Goal: Find specific page/section: Find specific page/section

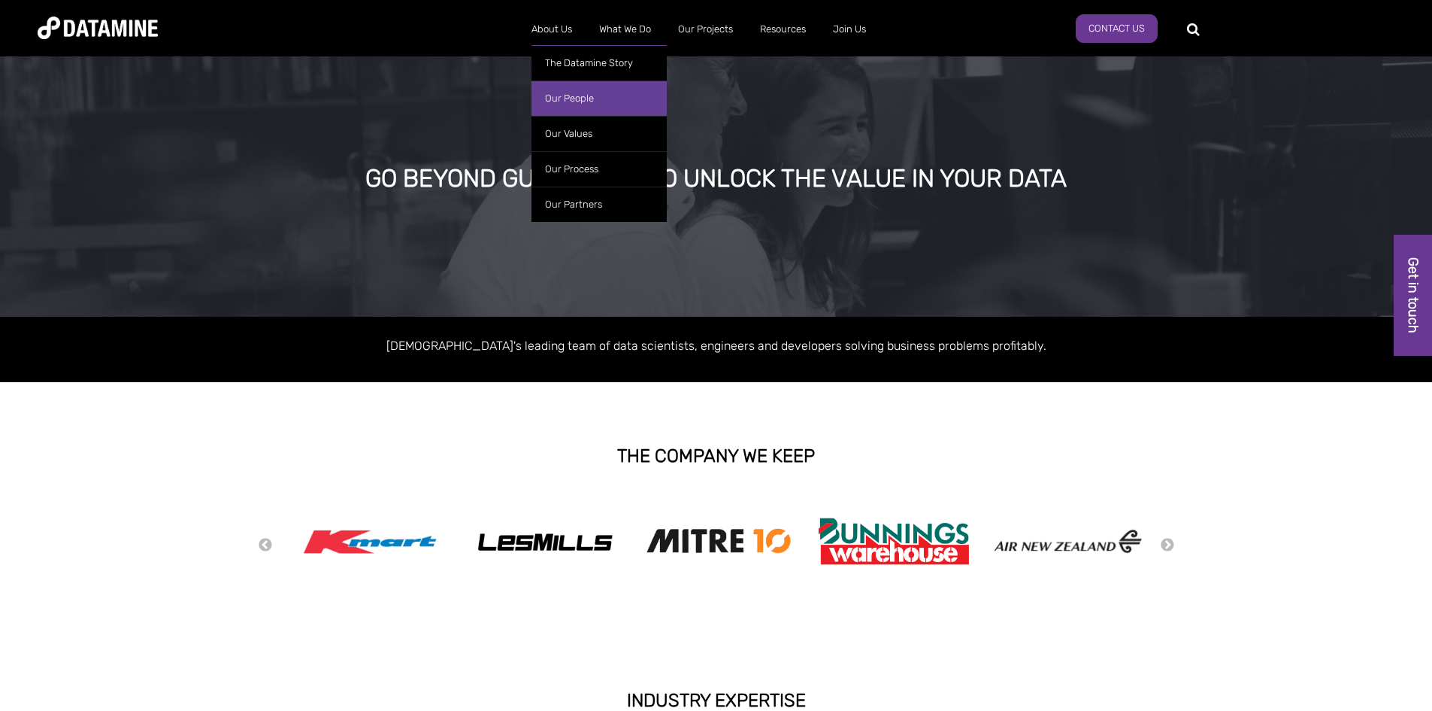
click at [548, 93] on link "Our People" at bounding box center [599, 97] width 135 height 35
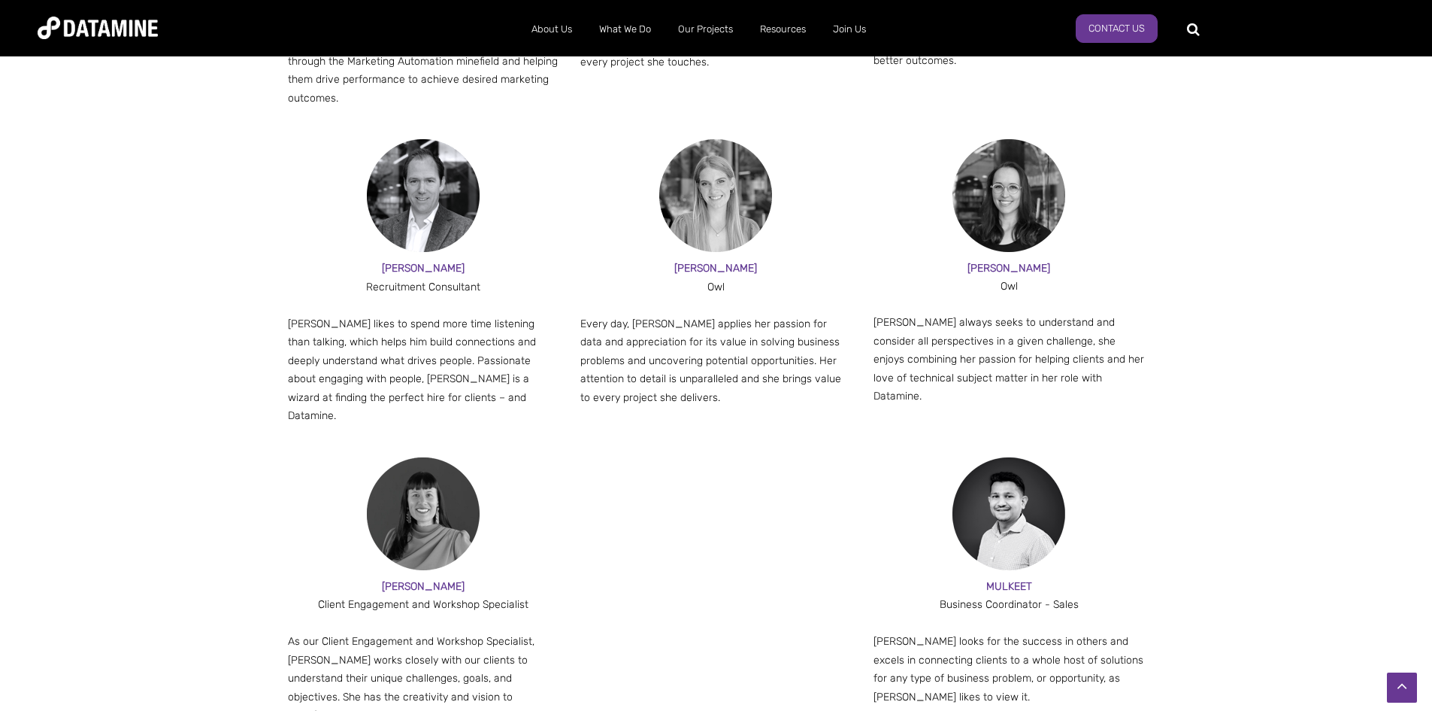
scroll to position [1584, 0]
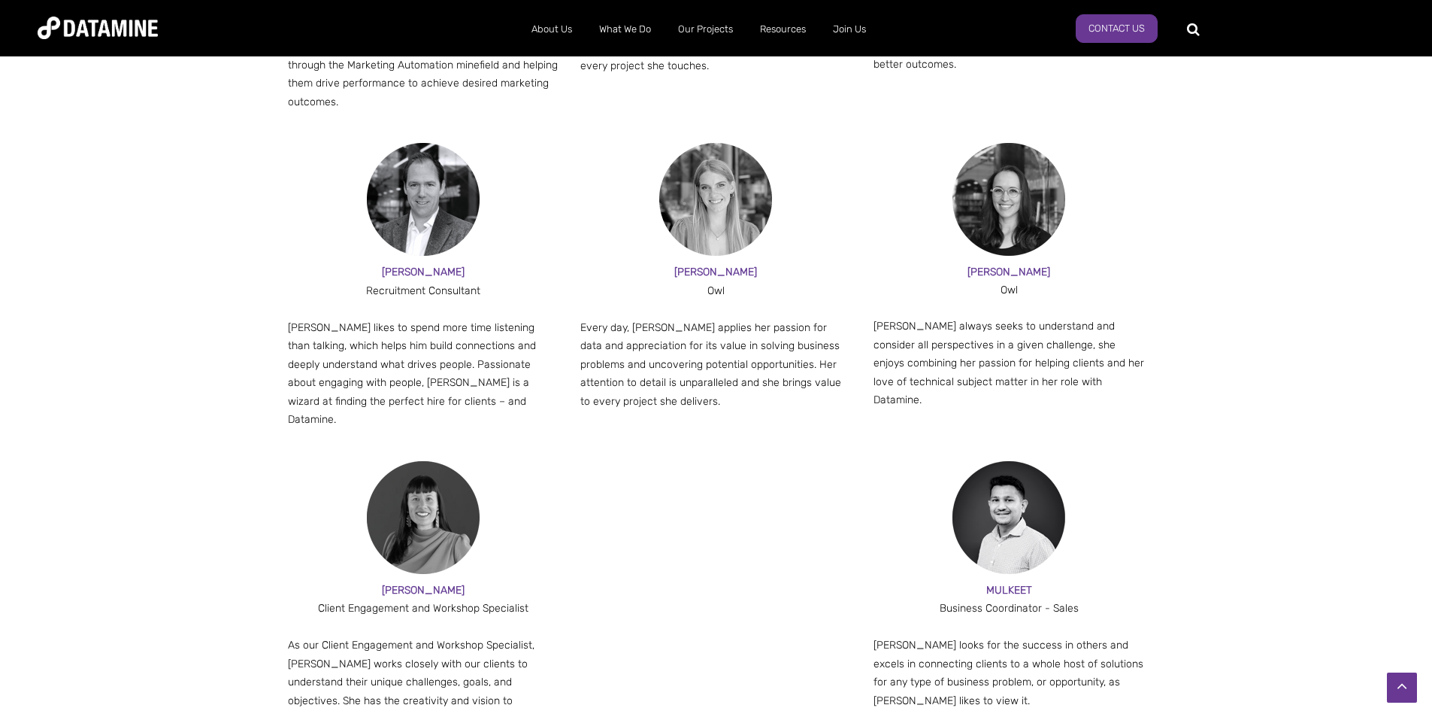
click at [437, 465] on img at bounding box center [423, 517] width 113 height 113
click at [959, 281] on div "Owl" at bounding box center [1009, 290] width 271 height 18
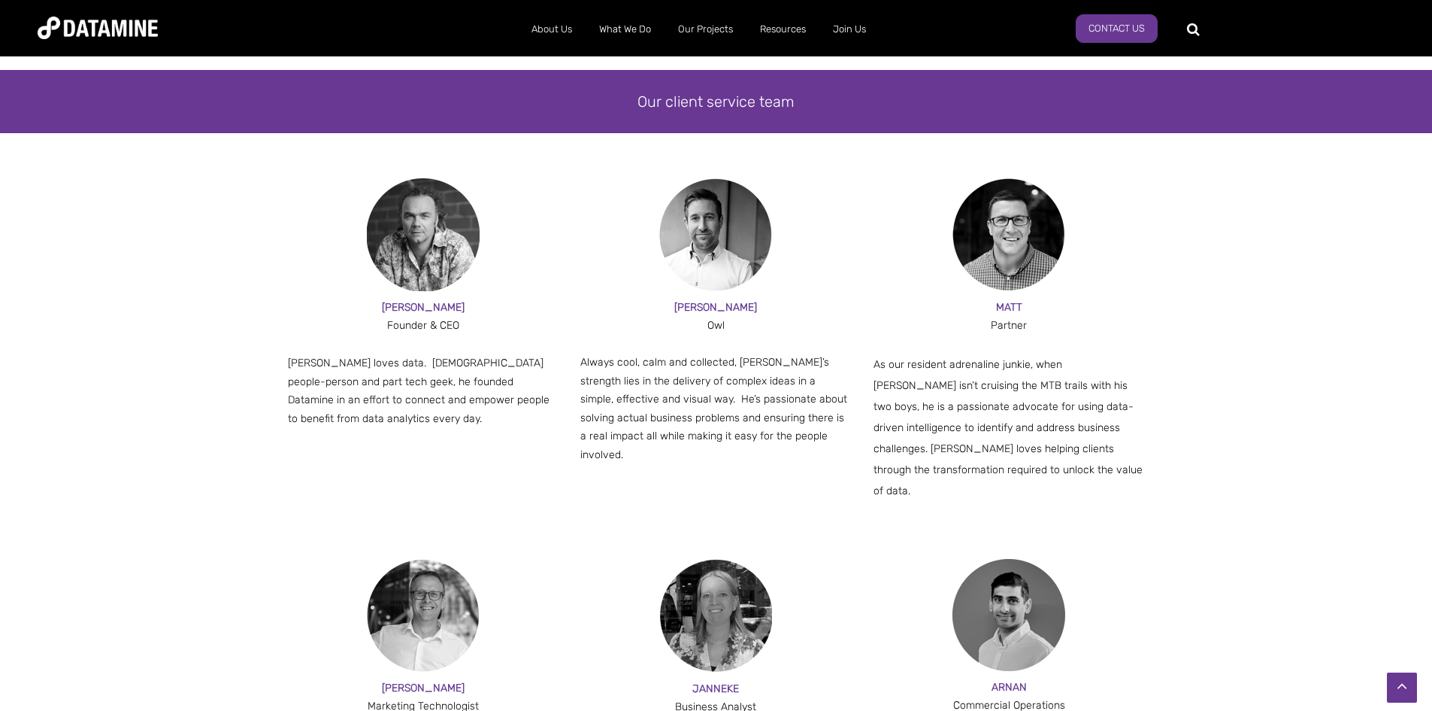
scroll to position [859, 0]
